Goal: Information Seeking & Learning: Understand process/instructions

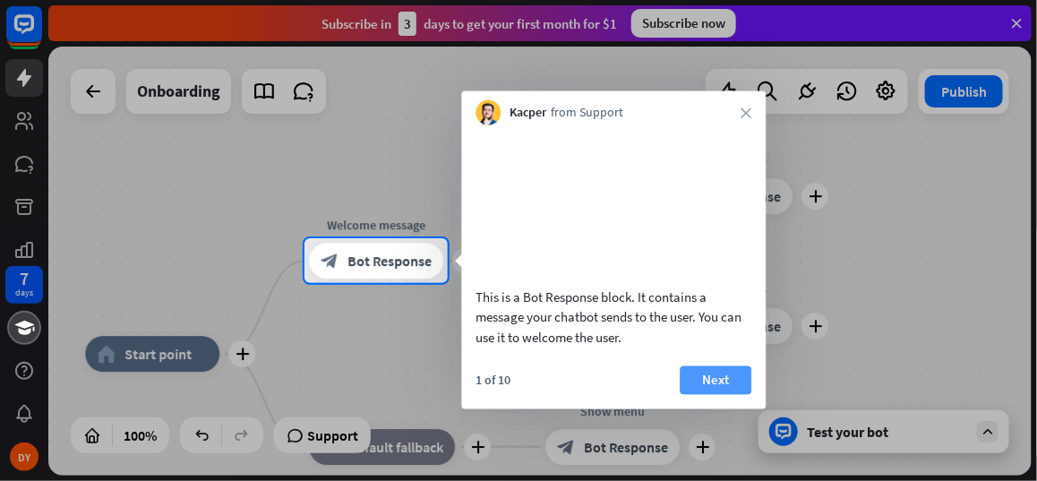
click at [699, 394] on button "Next" at bounding box center [716, 379] width 72 height 29
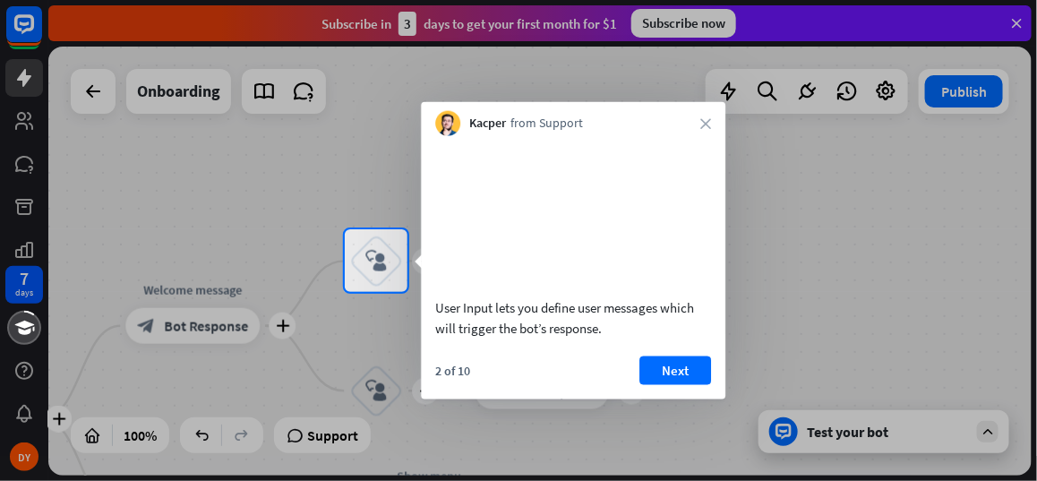
click at [691, 374] on div "User Input lets you define user messages which will trigger the bot’s response.…" at bounding box center [573, 267] width 304 height 263
click at [681, 384] on button "Next" at bounding box center [675, 369] width 72 height 29
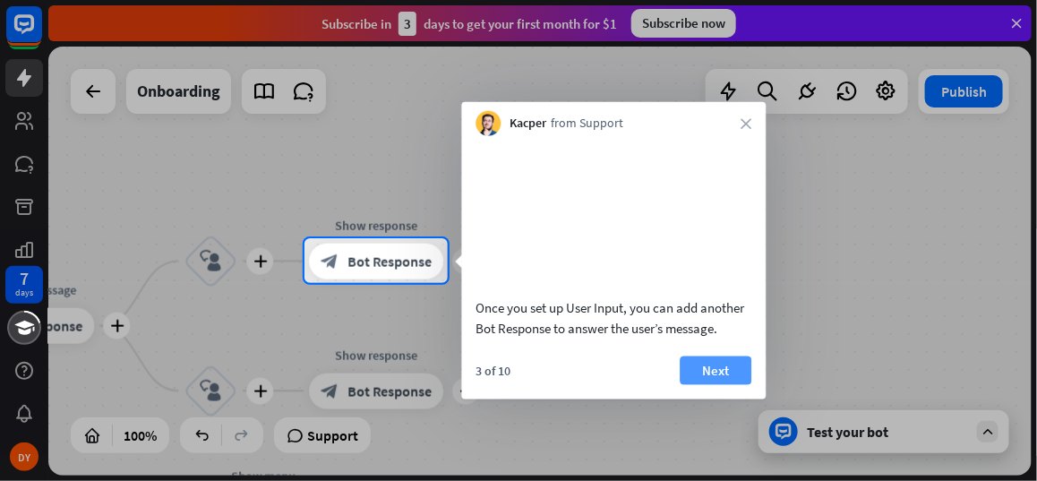
click at [705, 384] on button "Next" at bounding box center [716, 369] width 72 height 29
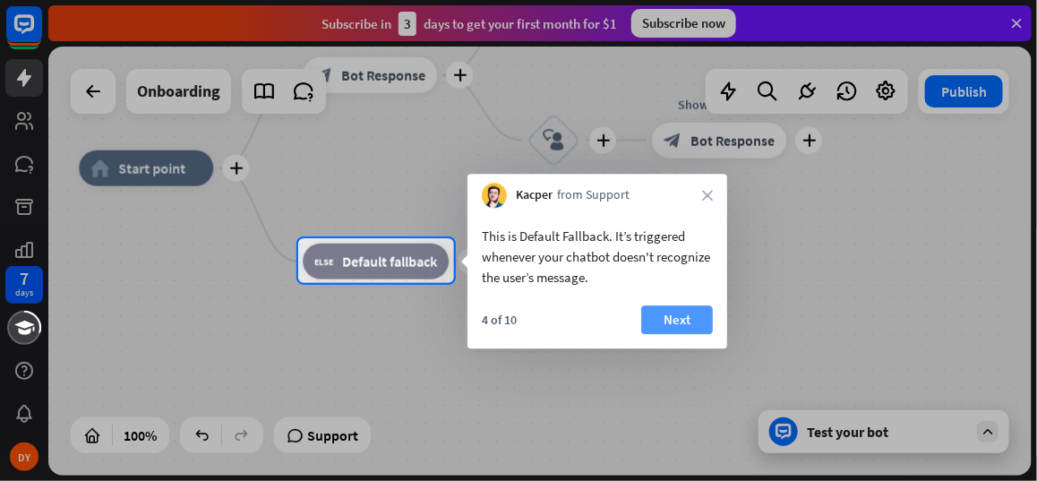
click at [683, 320] on button "Next" at bounding box center [677, 319] width 72 height 29
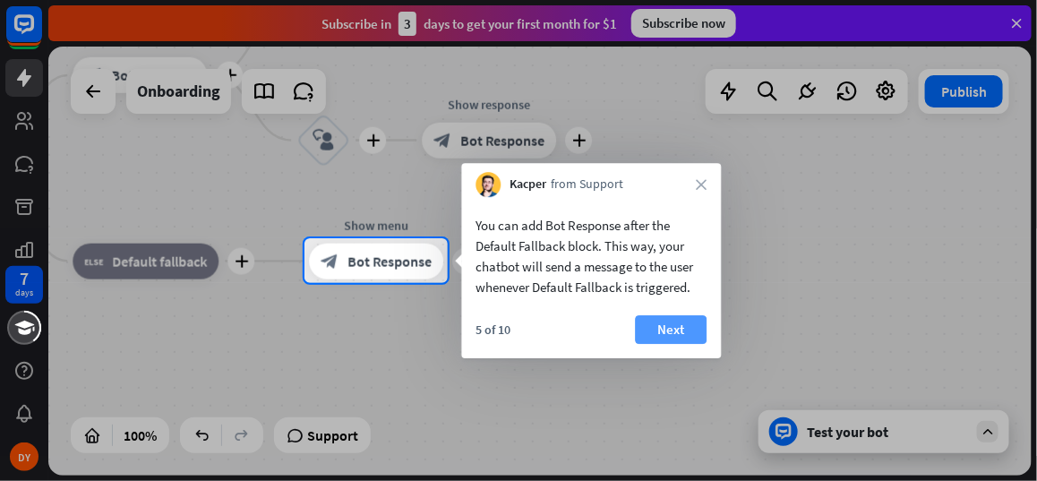
click at [682, 330] on button "Next" at bounding box center [671, 329] width 72 height 29
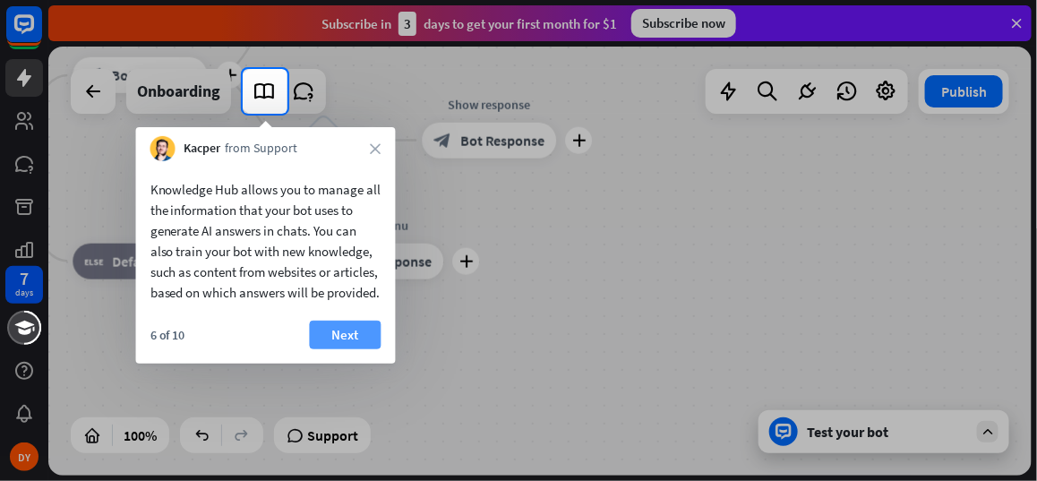
click at [332, 349] on button "Next" at bounding box center [346, 335] width 72 height 29
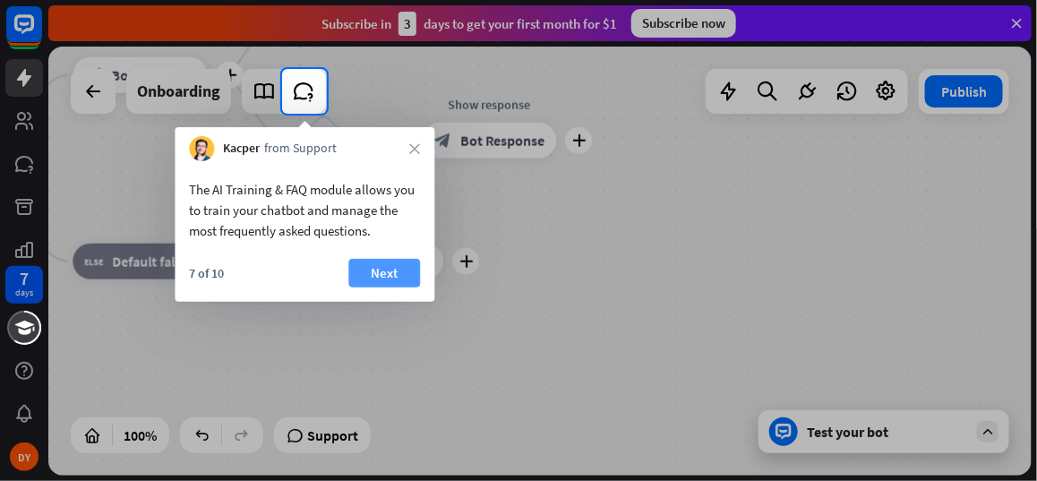
click at [388, 271] on button "Next" at bounding box center [384, 273] width 72 height 29
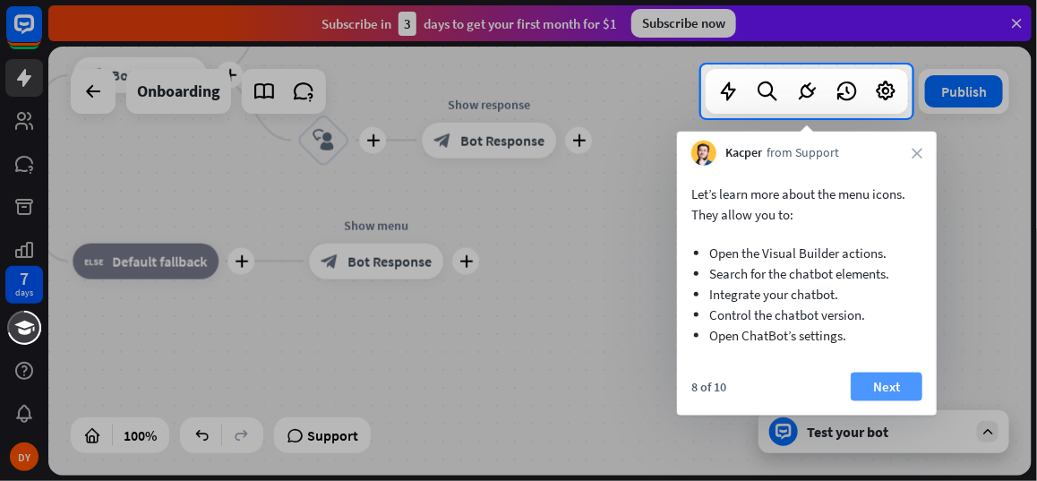
click at [876, 385] on button "Next" at bounding box center [887, 387] width 72 height 29
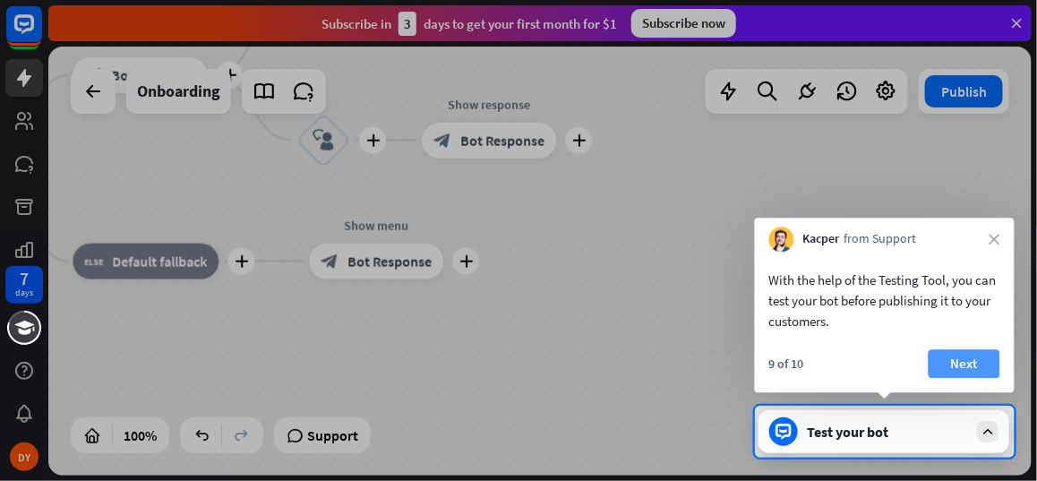
click at [946, 355] on button "Next" at bounding box center [965, 363] width 72 height 29
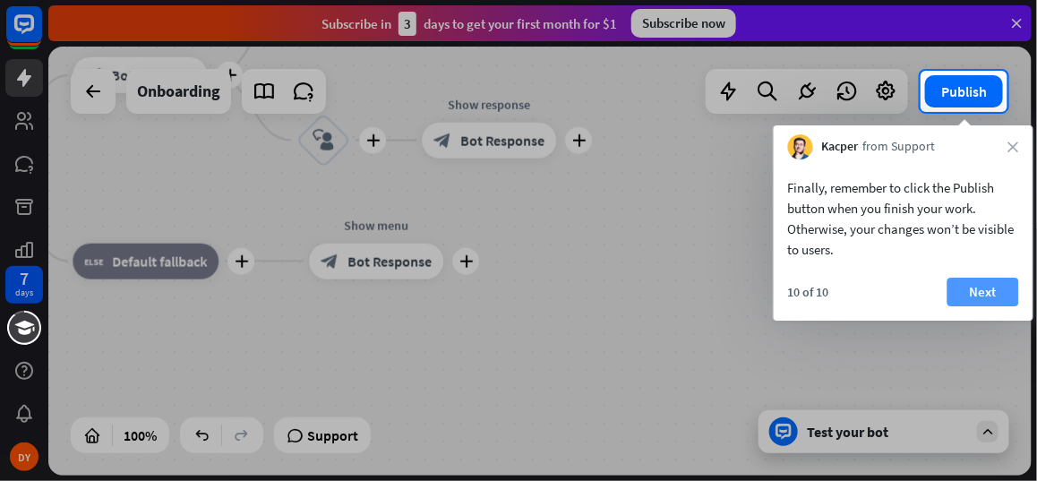
click at [976, 291] on button "Next" at bounding box center [983, 292] width 72 height 29
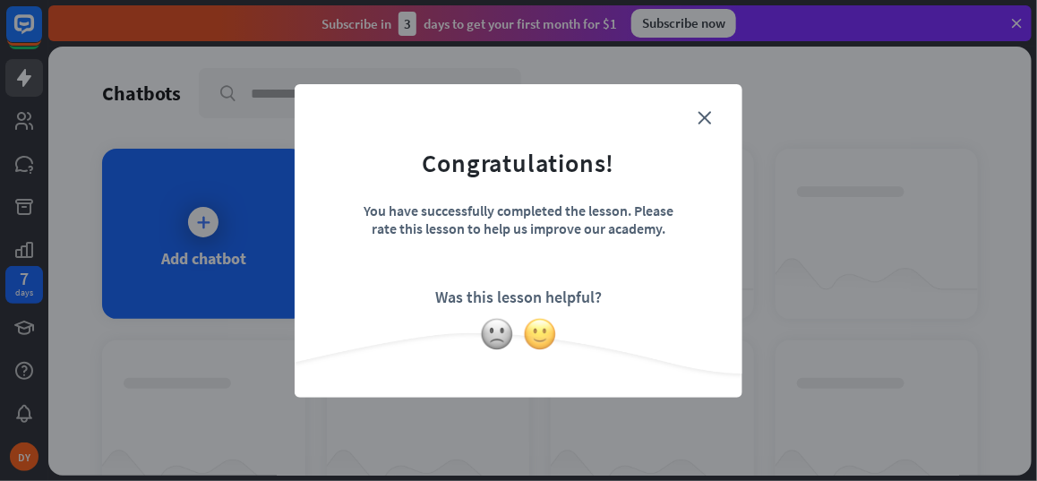
click at [544, 333] on img at bounding box center [540, 334] width 34 height 34
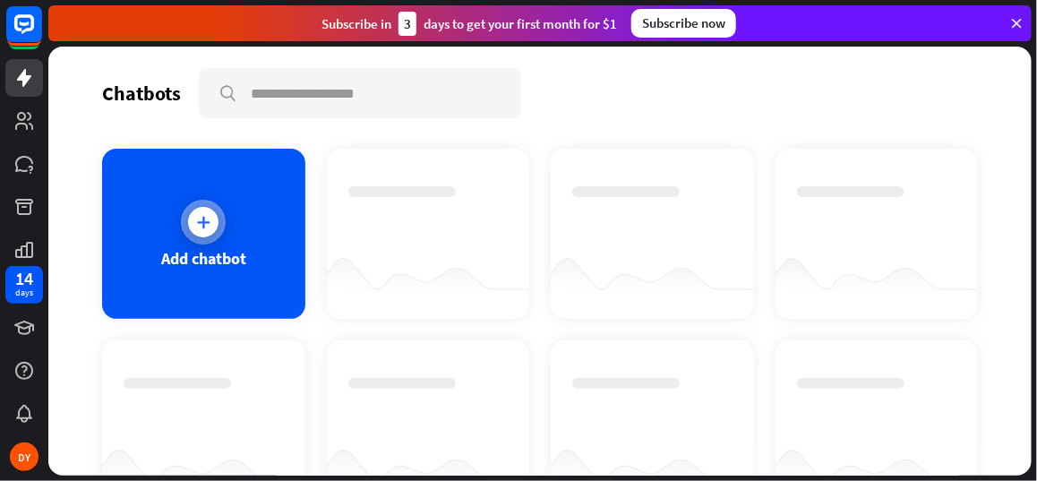
click at [200, 214] on icon at bounding box center [203, 222] width 18 height 18
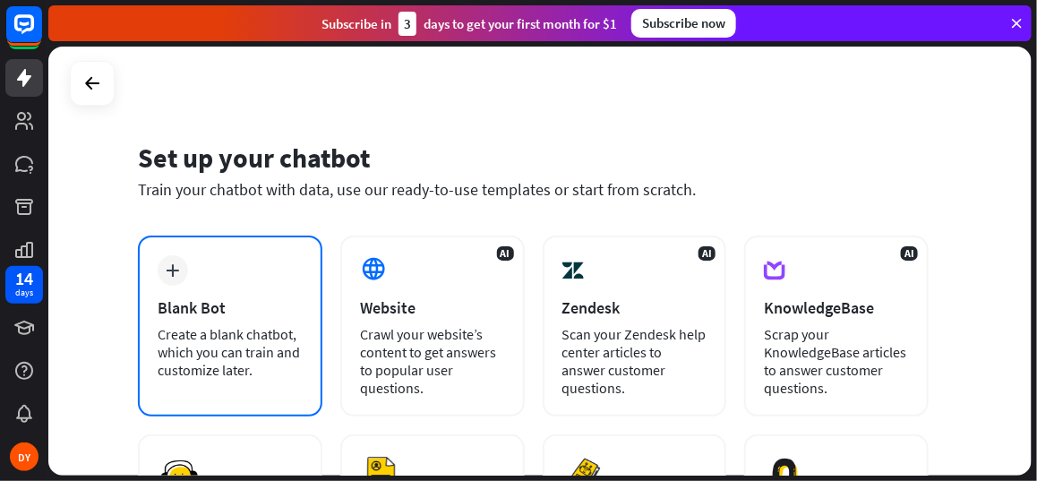
click at [252, 285] on div "plus Blank Bot Create a blank chatbot, which you can train and customize later." at bounding box center [230, 326] width 184 height 181
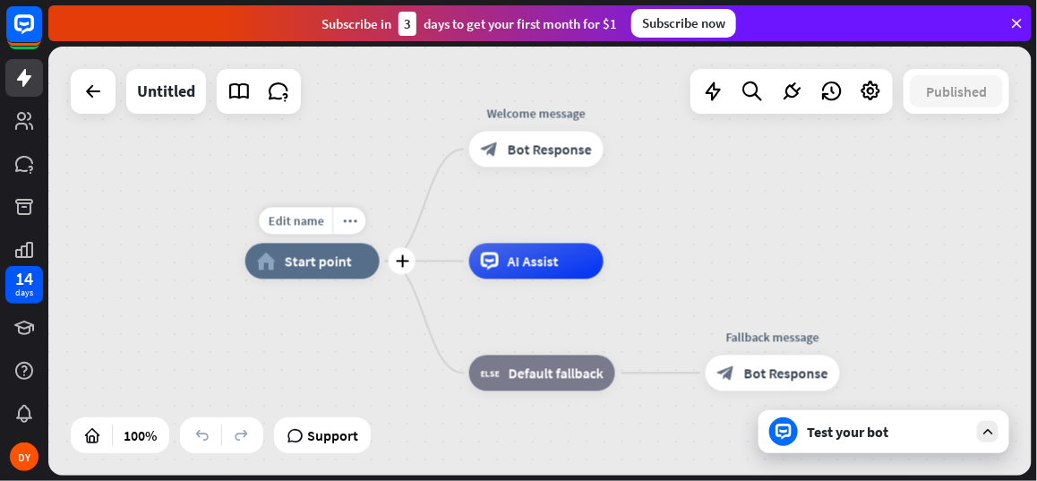
click at [278, 270] on div "home_2 Start point" at bounding box center [312, 262] width 134 height 36
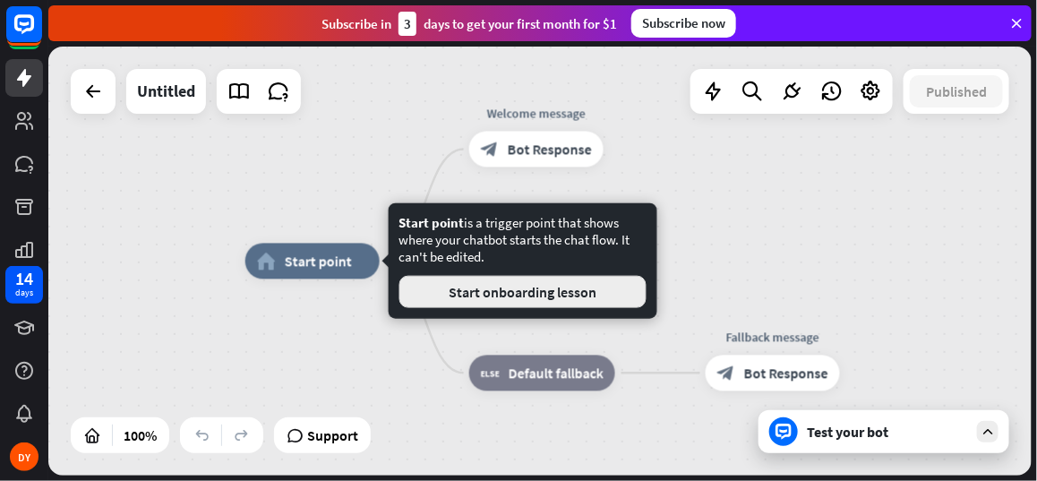
click at [485, 295] on button "Start onboarding lesson" at bounding box center [522, 292] width 247 height 32
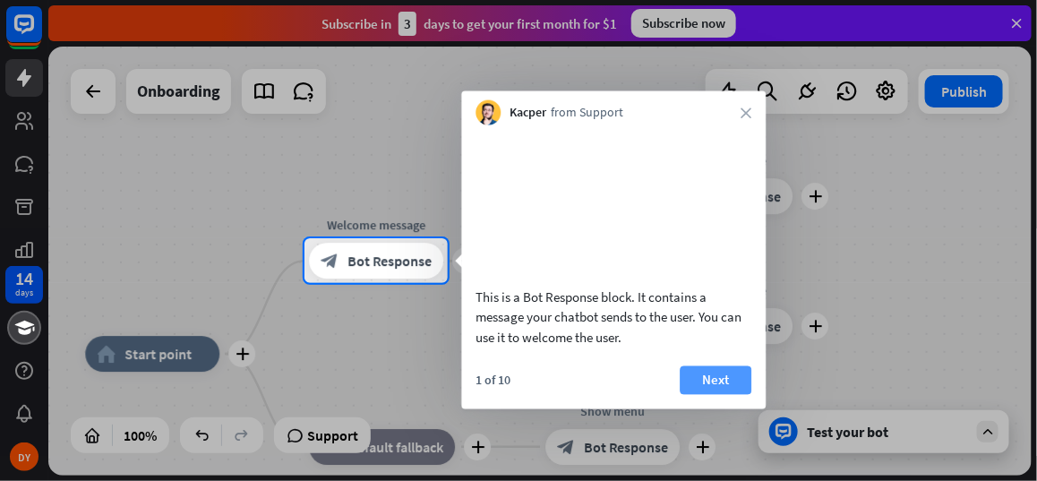
click at [700, 394] on button "Next" at bounding box center [716, 379] width 72 height 29
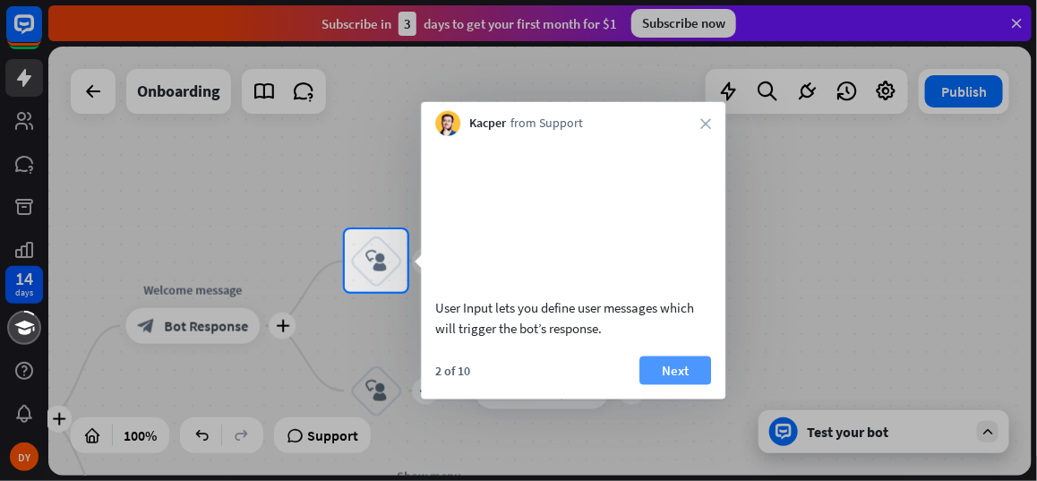
click at [672, 384] on button "Next" at bounding box center [675, 369] width 72 height 29
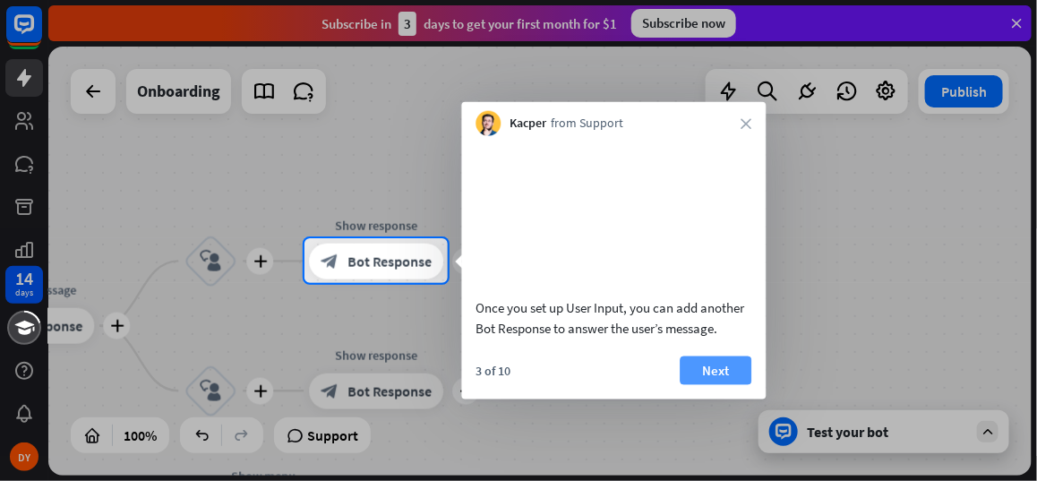
click at [684, 384] on button "Next" at bounding box center [716, 369] width 72 height 29
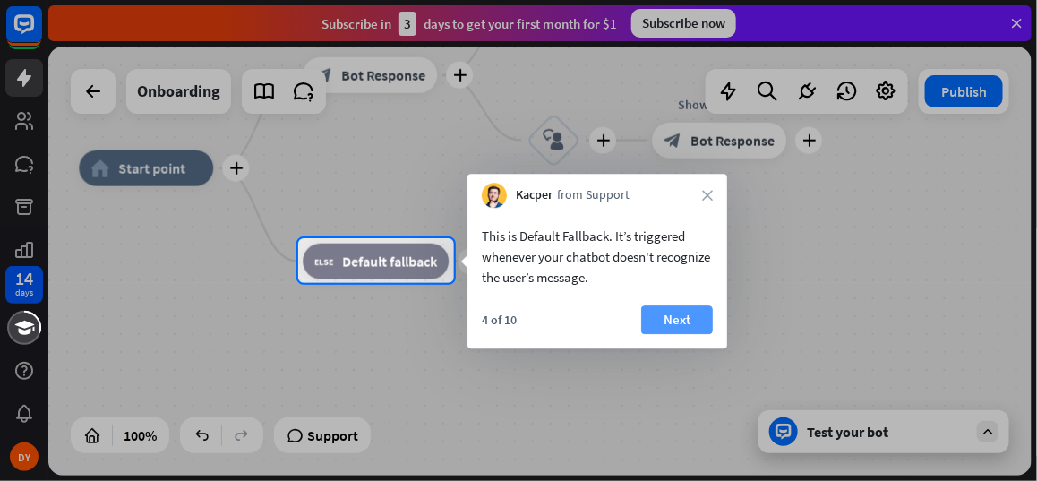
click at [673, 322] on button "Next" at bounding box center [677, 319] width 72 height 29
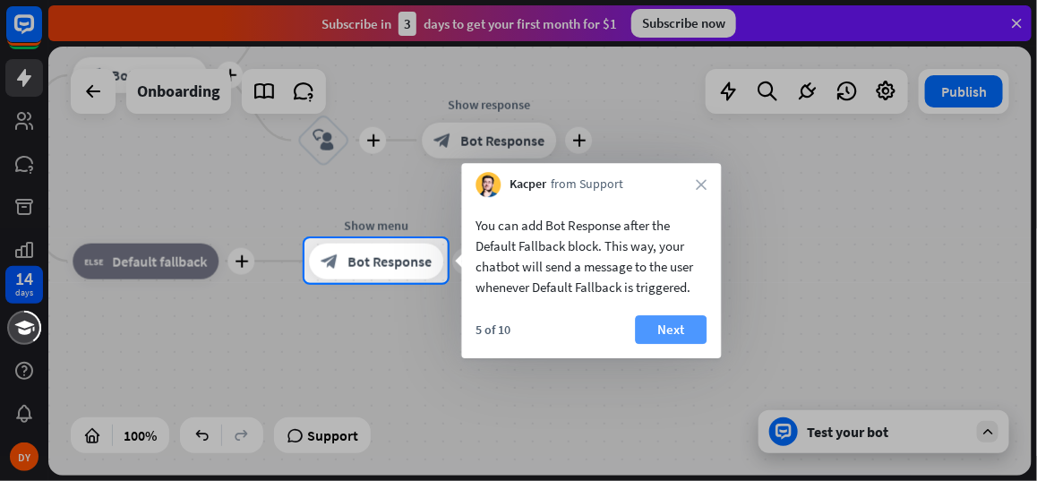
click at [672, 328] on button "Next" at bounding box center [671, 329] width 72 height 29
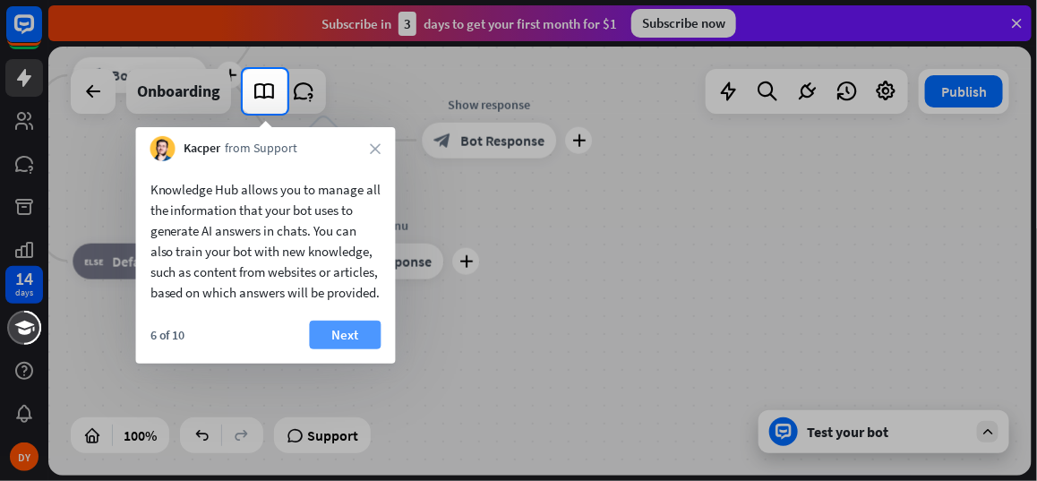
click at [327, 349] on button "Next" at bounding box center [346, 335] width 72 height 29
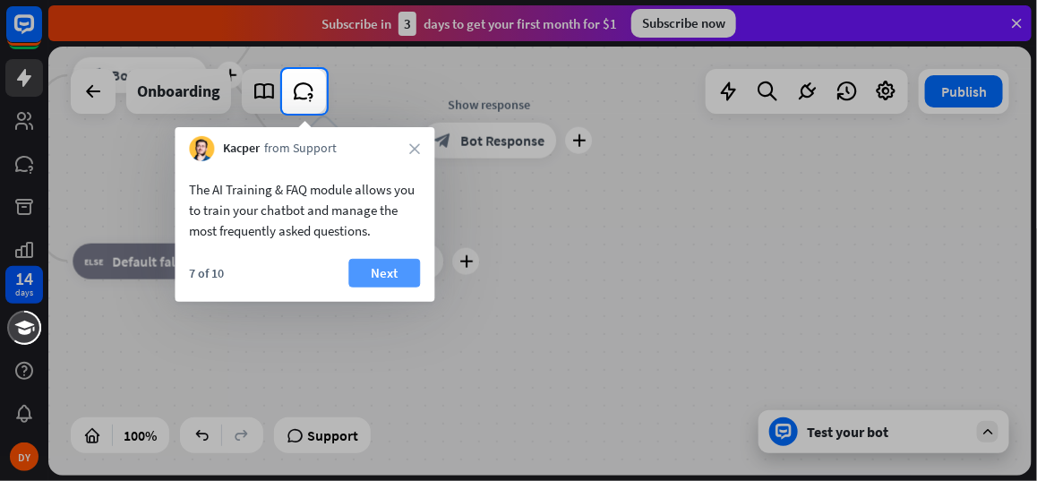
click at [372, 274] on button "Next" at bounding box center [384, 273] width 72 height 29
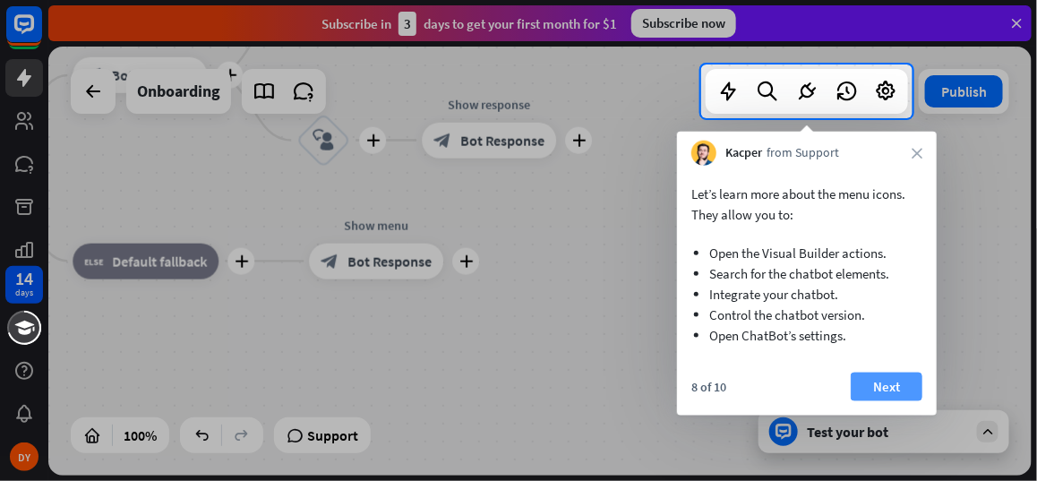
click at [896, 383] on button "Next" at bounding box center [887, 387] width 72 height 29
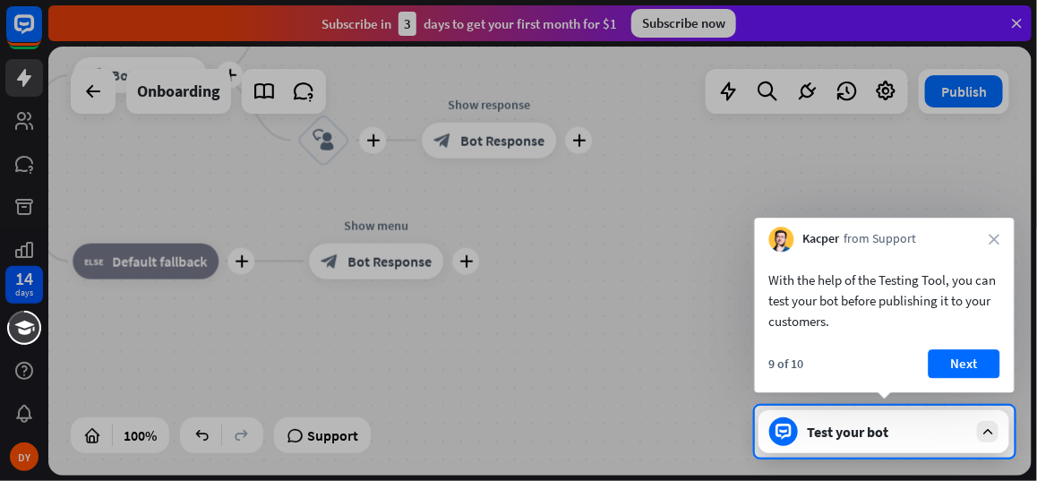
click at [961, 366] on button "Next" at bounding box center [965, 363] width 72 height 29
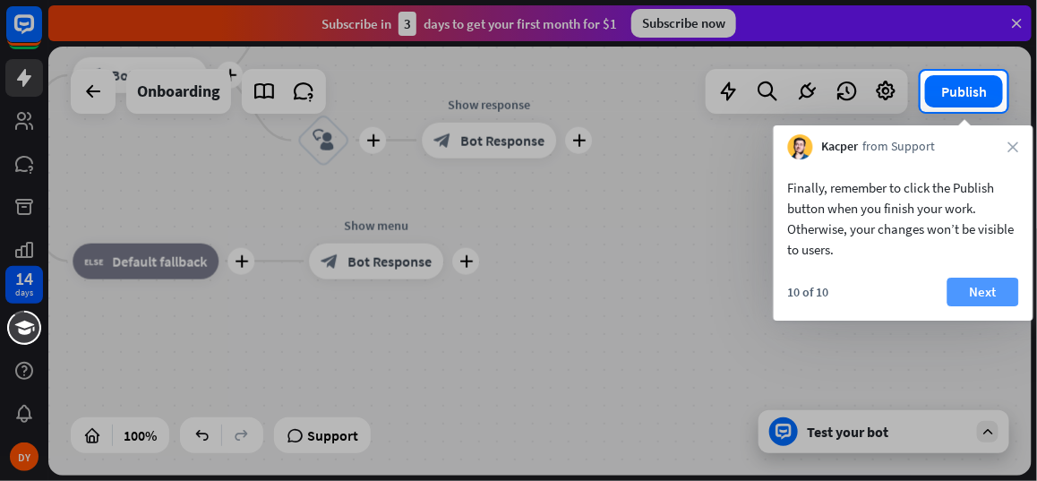
click at [976, 281] on button "Next" at bounding box center [983, 292] width 72 height 29
